Goal: Task Accomplishment & Management: Manage account settings

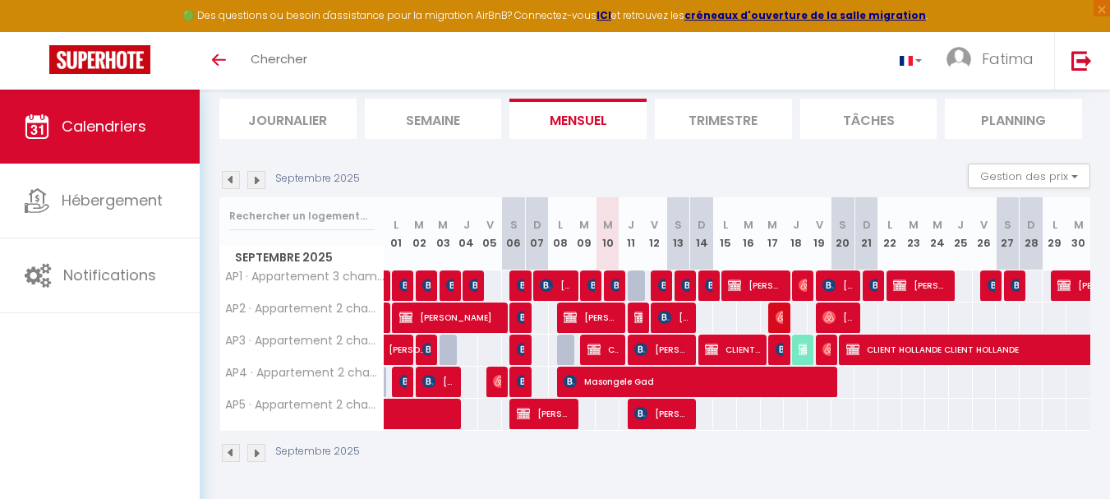
click at [254, 182] on img at bounding box center [256, 180] width 18 height 18
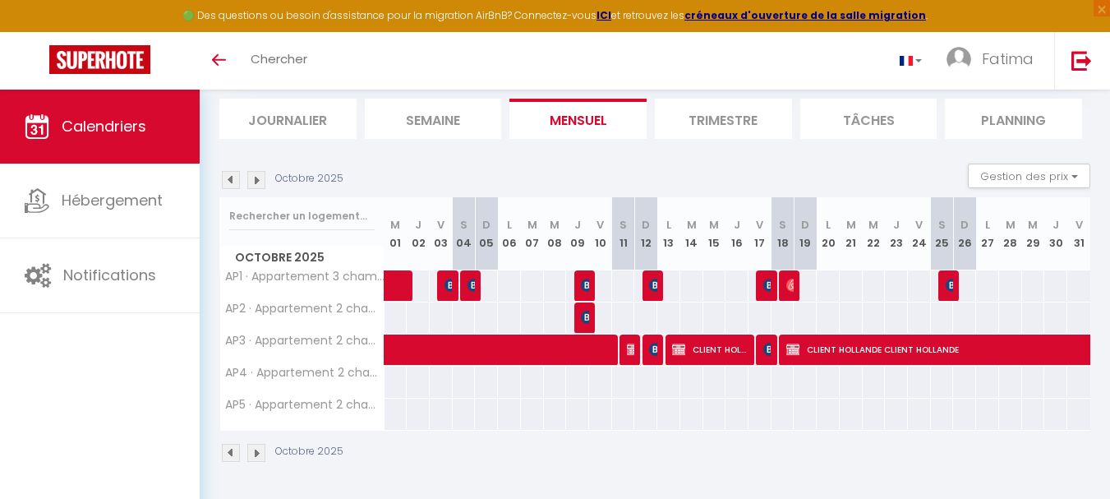
click at [254, 182] on img at bounding box center [256, 180] width 18 height 18
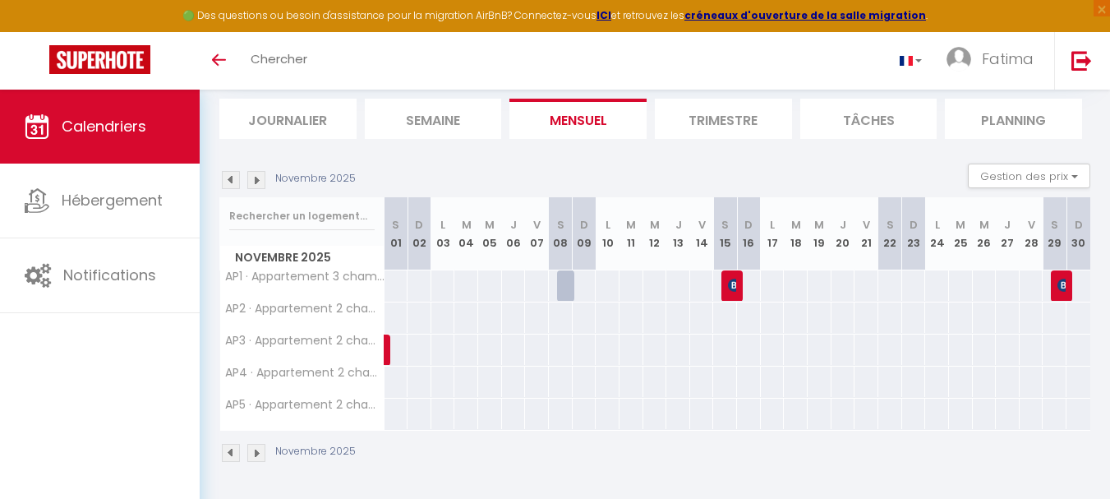
click at [254, 182] on img at bounding box center [256, 180] width 18 height 18
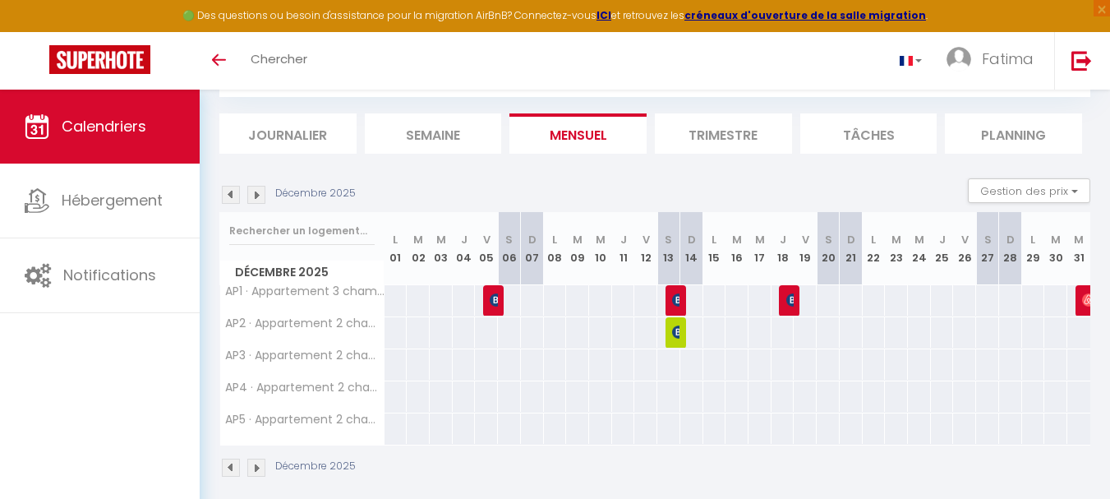
scroll to position [104, 0]
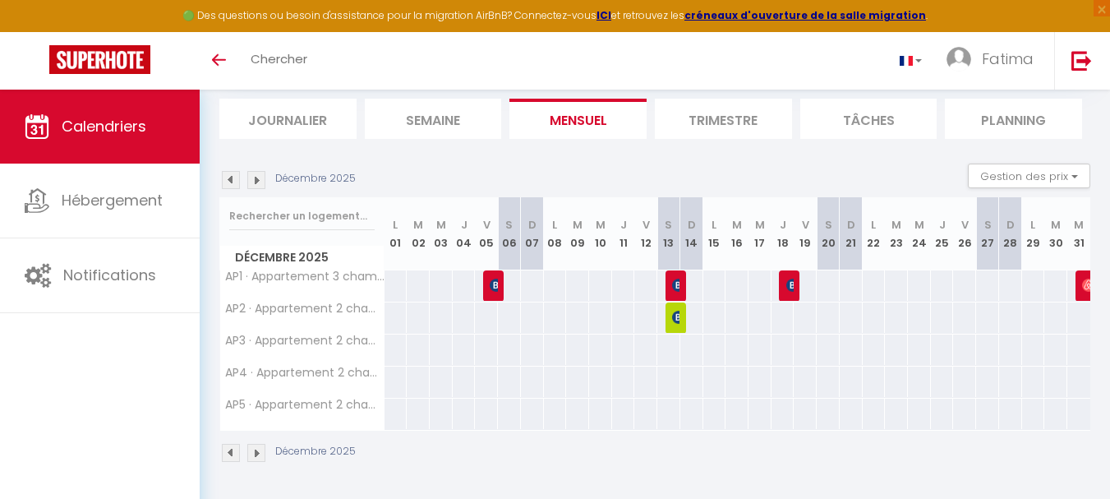
click at [254, 182] on img at bounding box center [256, 180] width 18 height 18
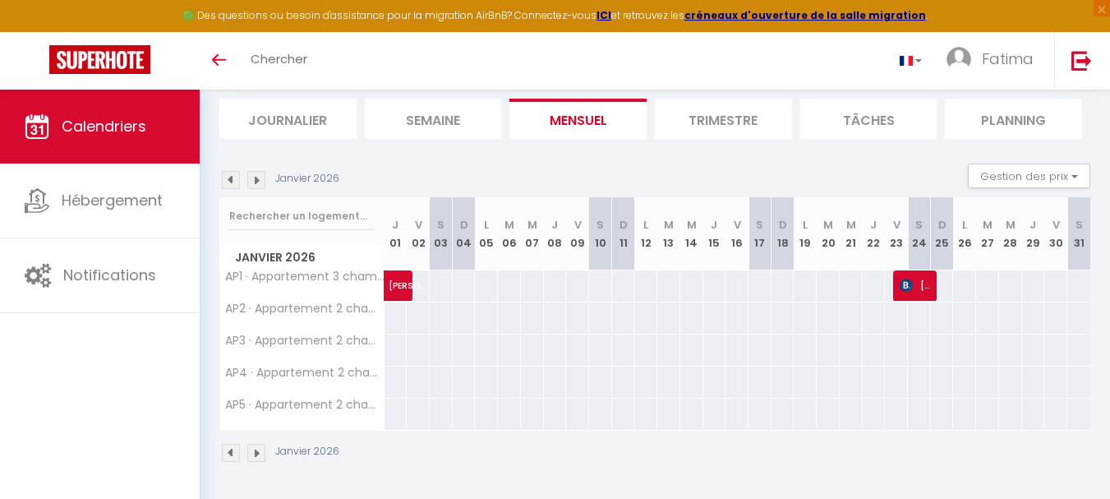
click at [254, 182] on img at bounding box center [256, 180] width 18 height 18
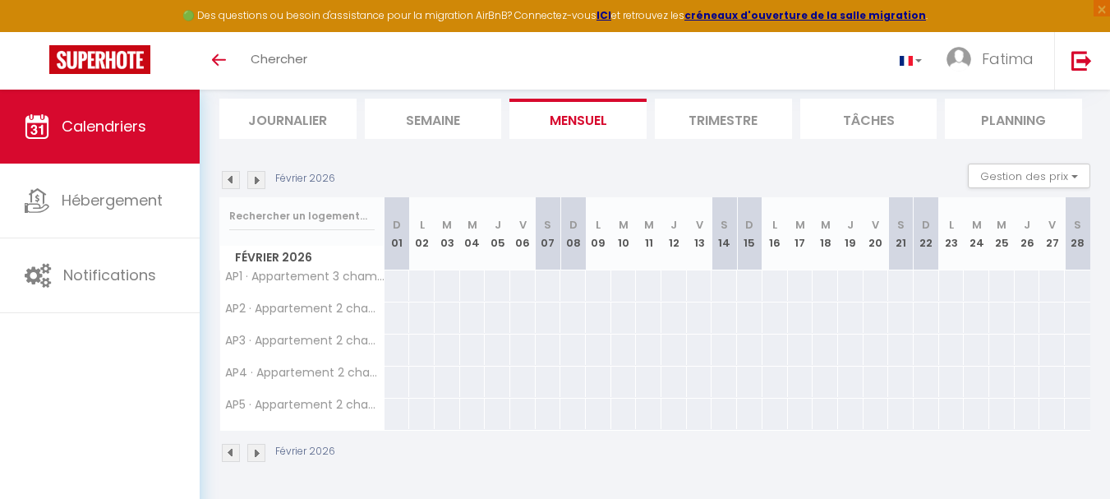
click at [254, 182] on img at bounding box center [256, 180] width 18 height 18
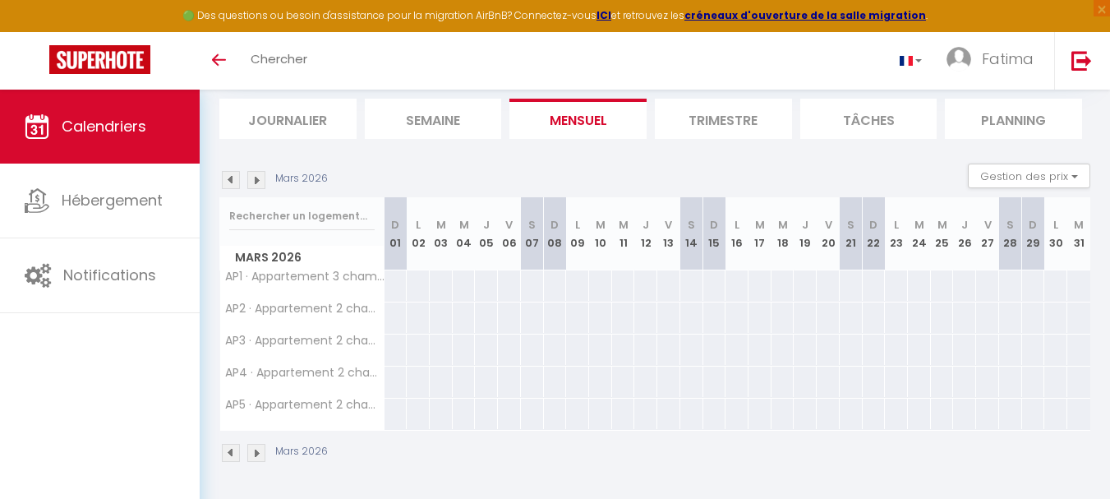
click at [254, 182] on img at bounding box center [256, 180] width 18 height 18
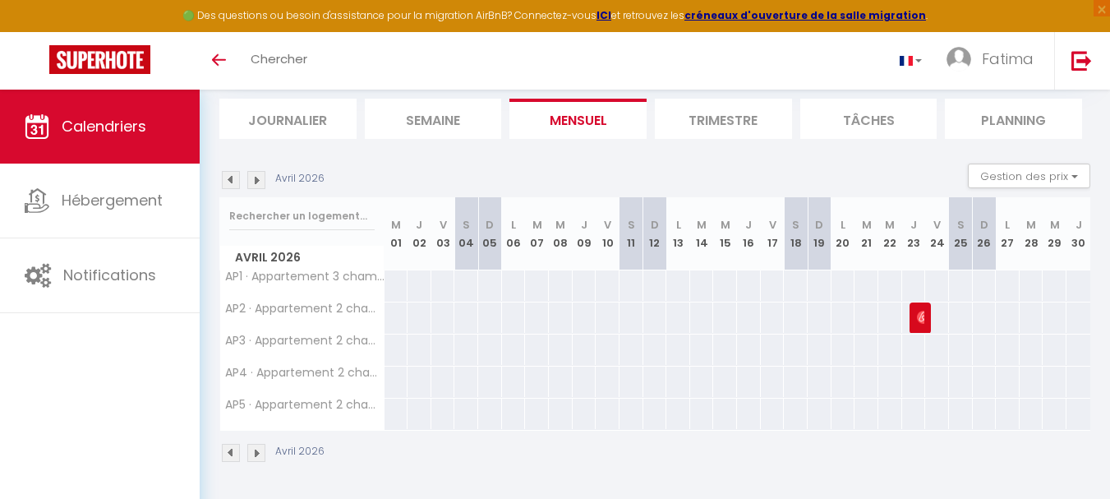
click at [254, 182] on img at bounding box center [256, 180] width 18 height 18
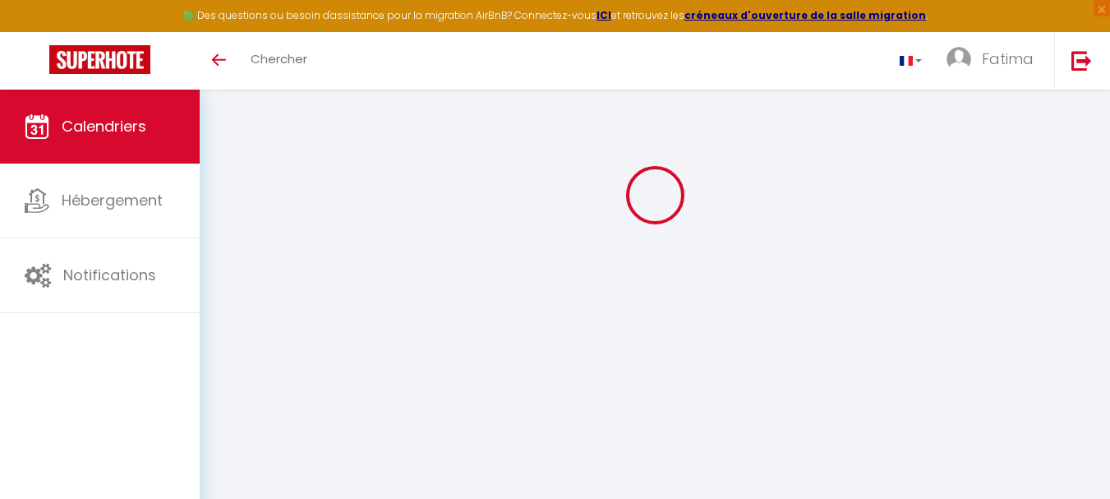
select select
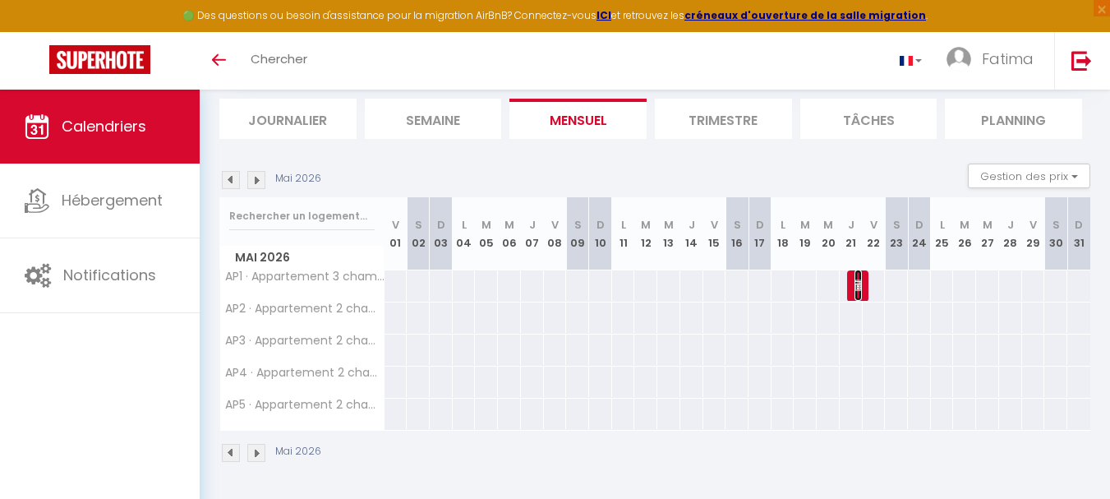
click at [856, 292] on span "pinkmango bali" at bounding box center [857, 284] width 7 height 31
select select "OK"
select select "KO"
select select "0"
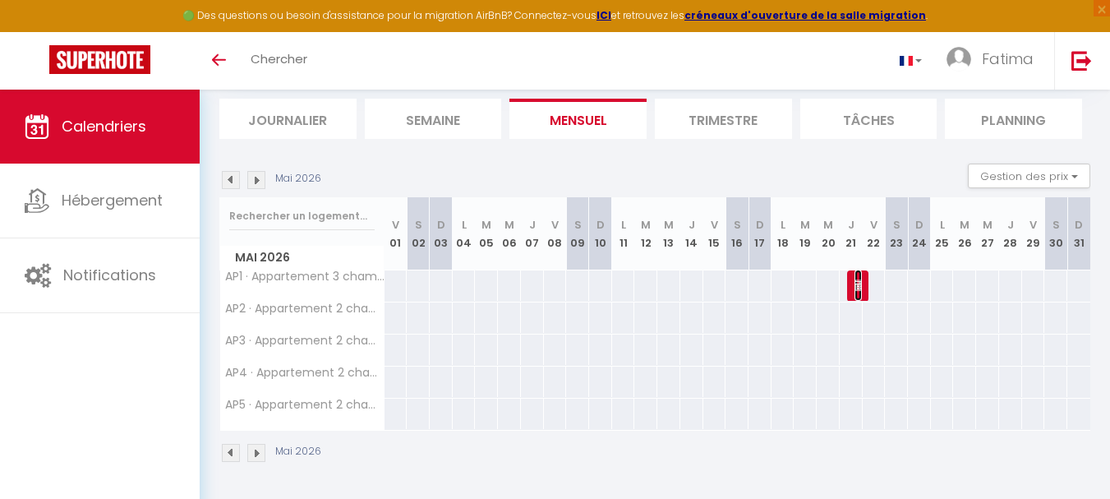
select select "1"
select select
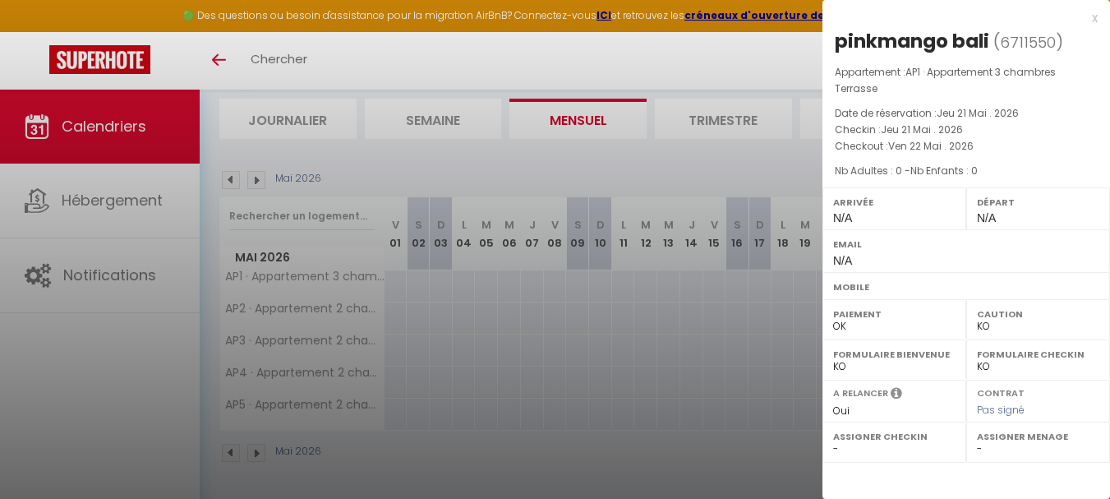
click at [411, 112] on div at bounding box center [555, 249] width 1110 height 499
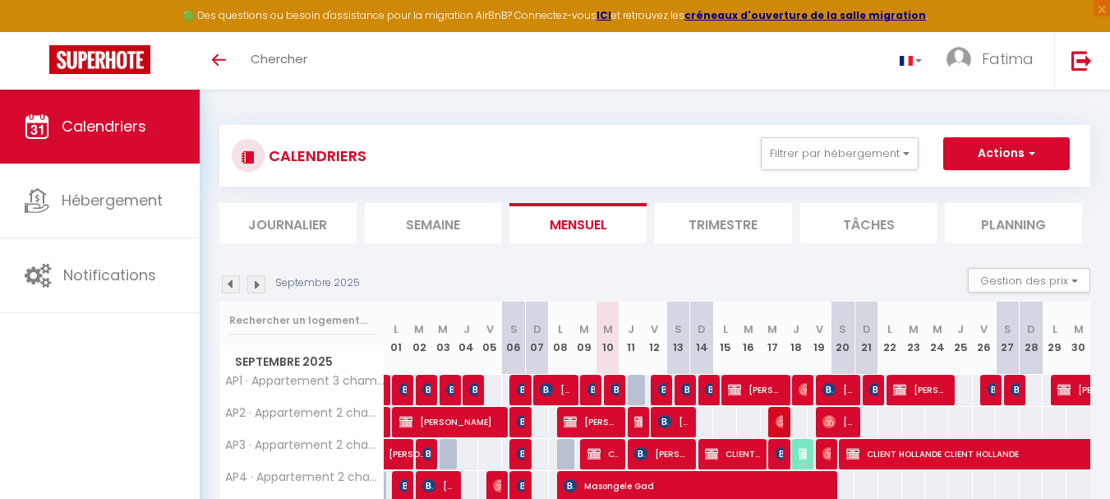
scroll to position [104, 0]
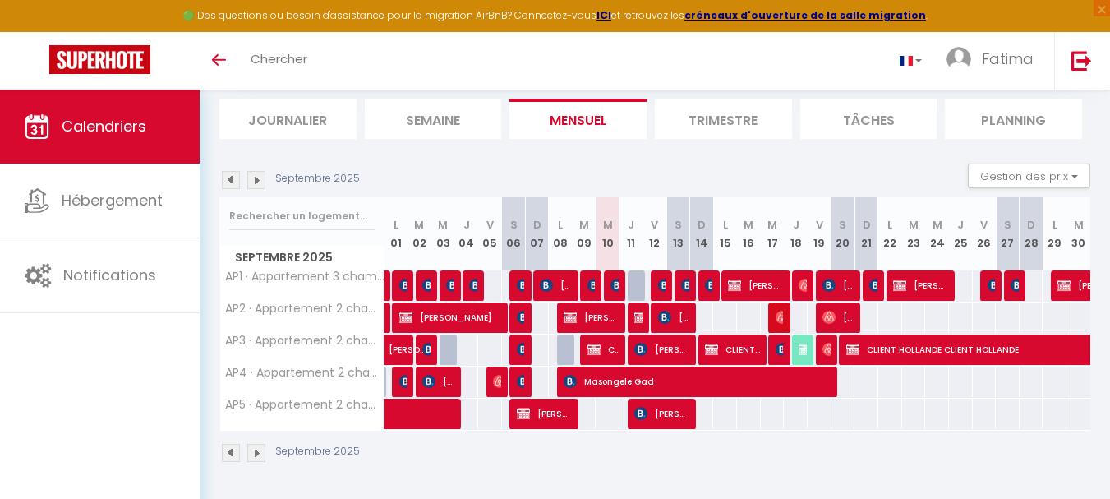
click at [262, 178] on img at bounding box center [256, 180] width 18 height 18
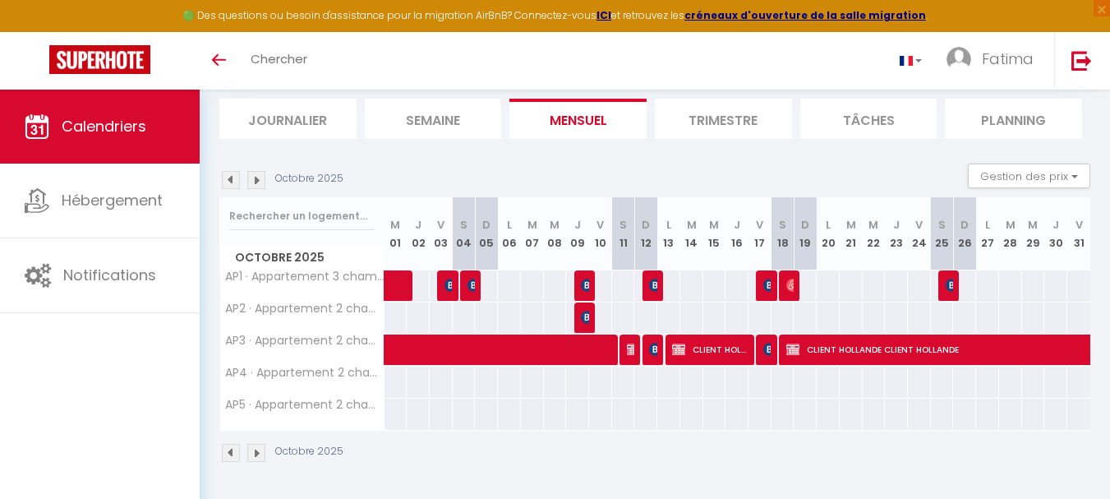
click at [262, 178] on img at bounding box center [256, 180] width 18 height 18
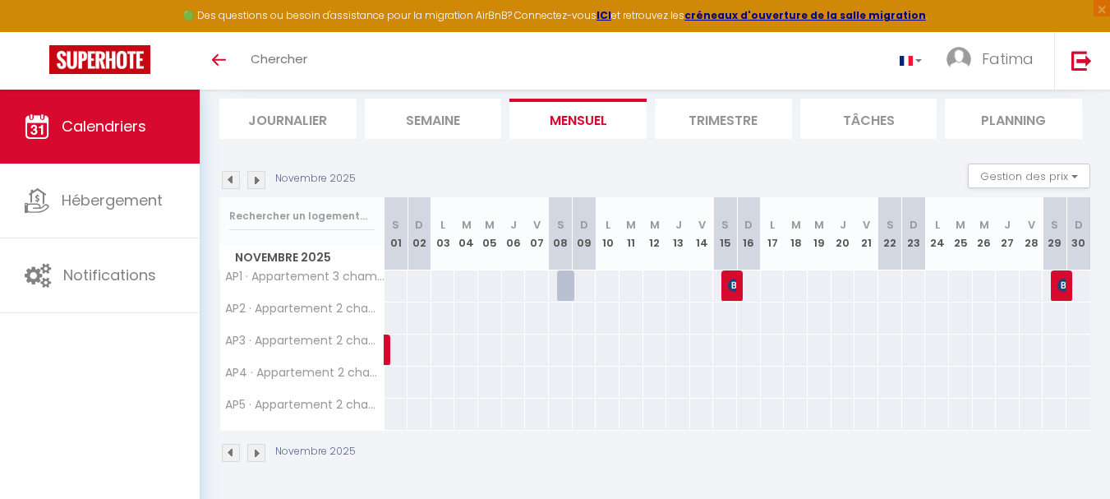
scroll to position [0, 0]
click at [262, 178] on img at bounding box center [256, 180] width 18 height 18
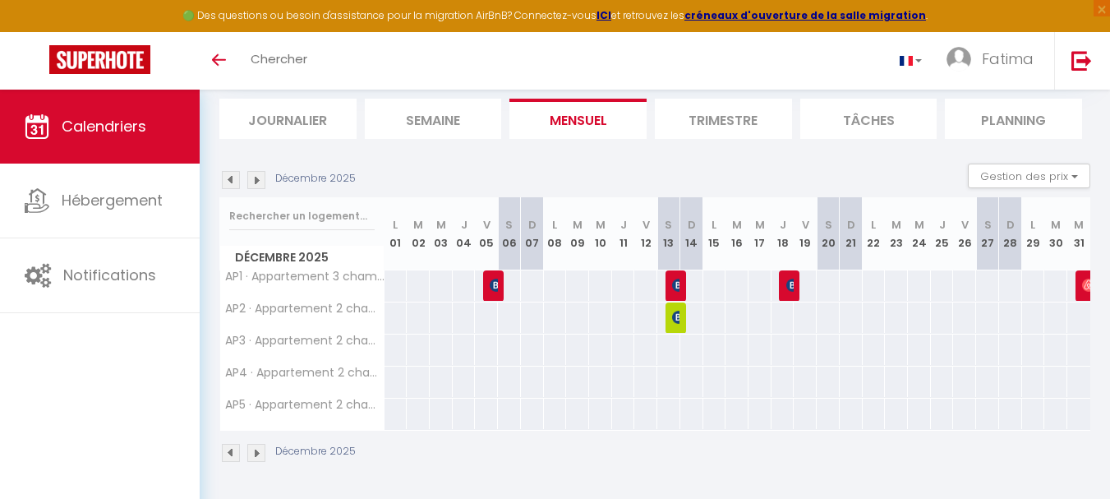
click at [262, 178] on img at bounding box center [256, 180] width 18 height 18
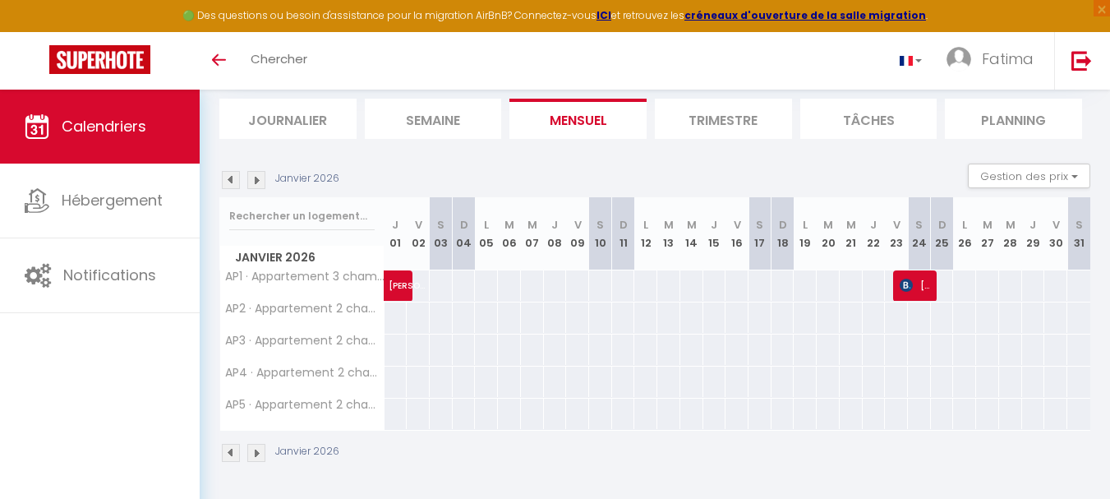
click at [262, 178] on img at bounding box center [256, 180] width 18 height 18
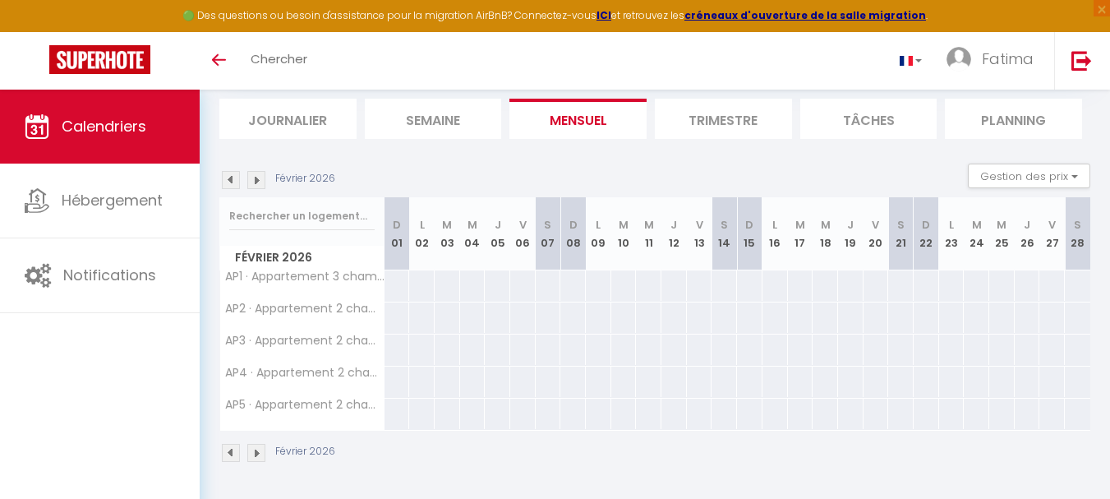
click at [262, 178] on img at bounding box center [256, 180] width 18 height 18
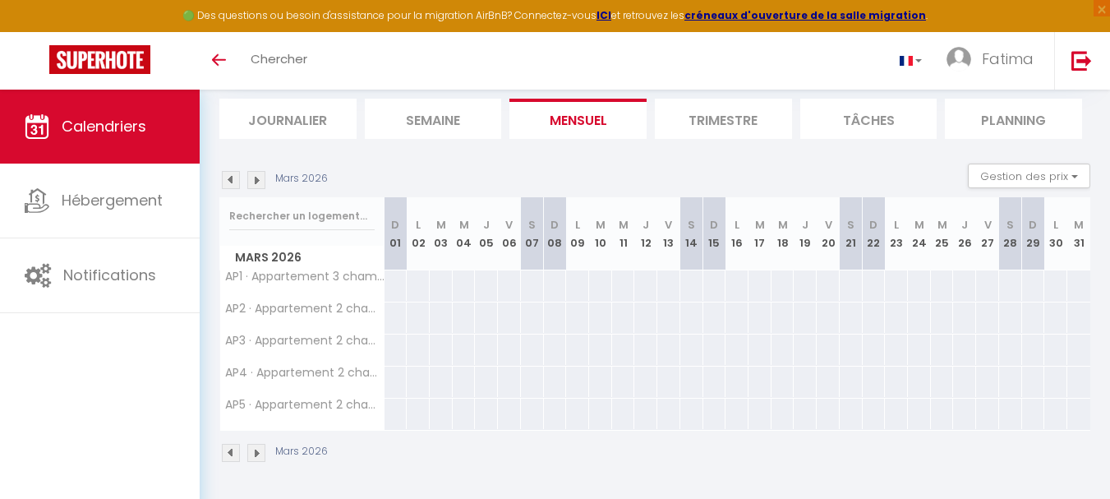
click at [262, 178] on img at bounding box center [256, 180] width 18 height 18
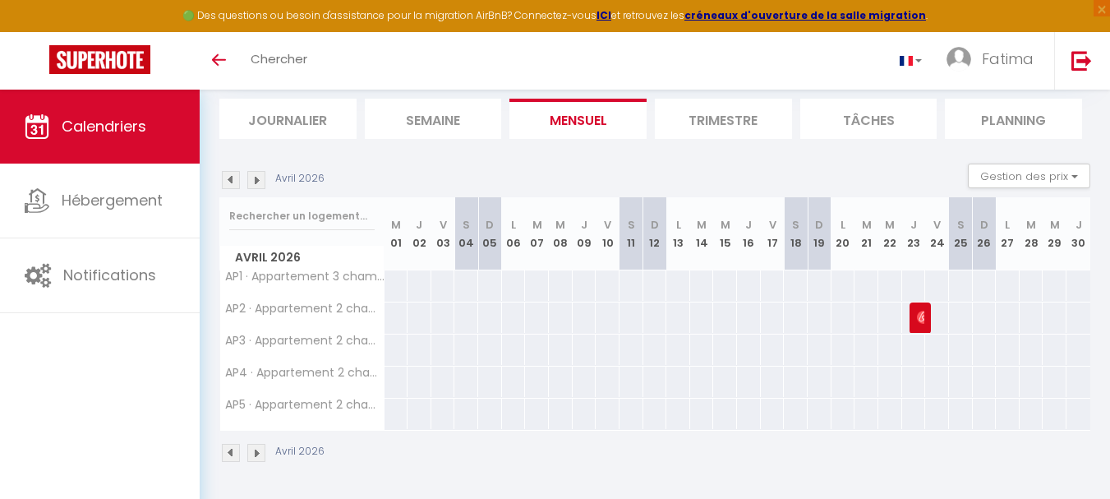
click at [262, 178] on img at bounding box center [256, 180] width 18 height 18
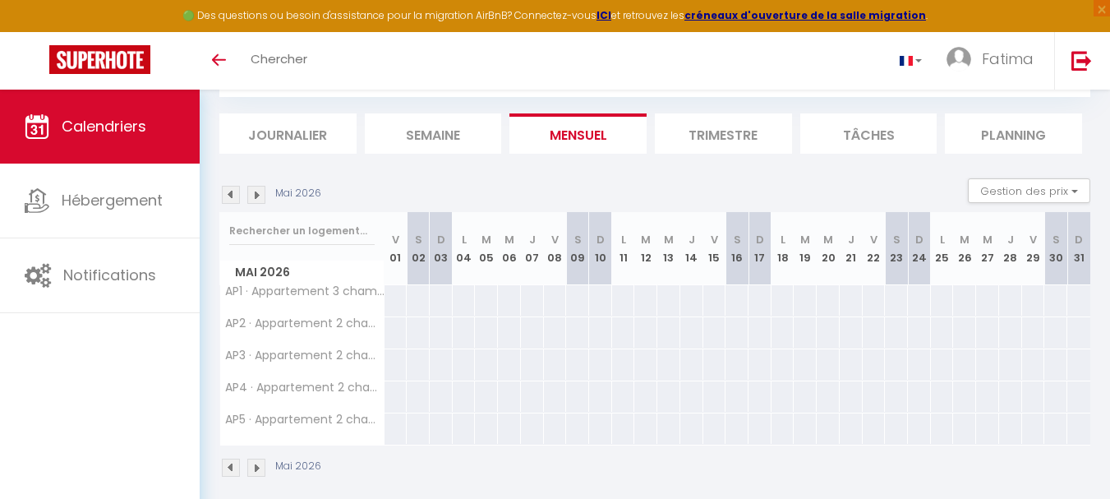
scroll to position [104, 0]
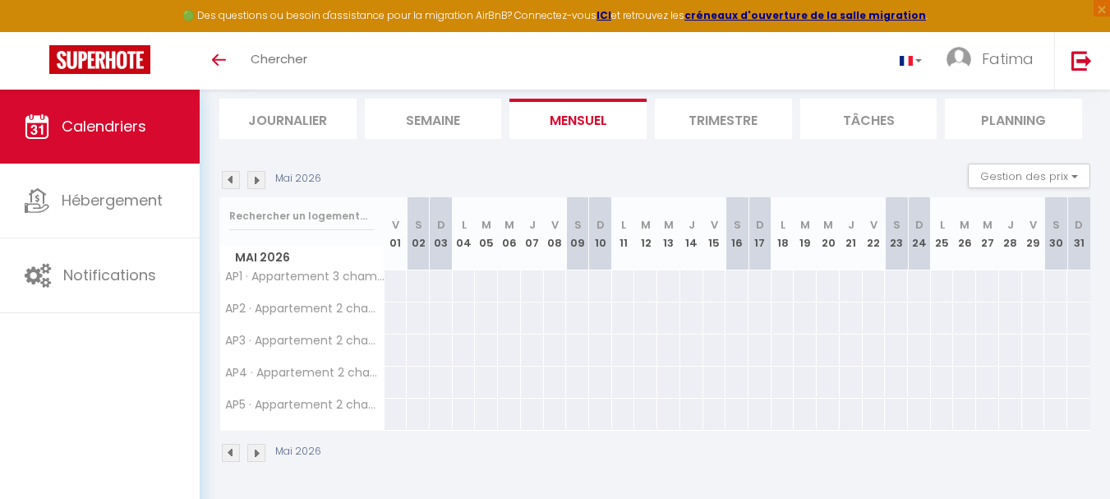
click at [227, 185] on img at bounding box center [231, 180] width 18 height 18
